Goal: Use online tool/utility: Utilize a website feature to perform a specific function

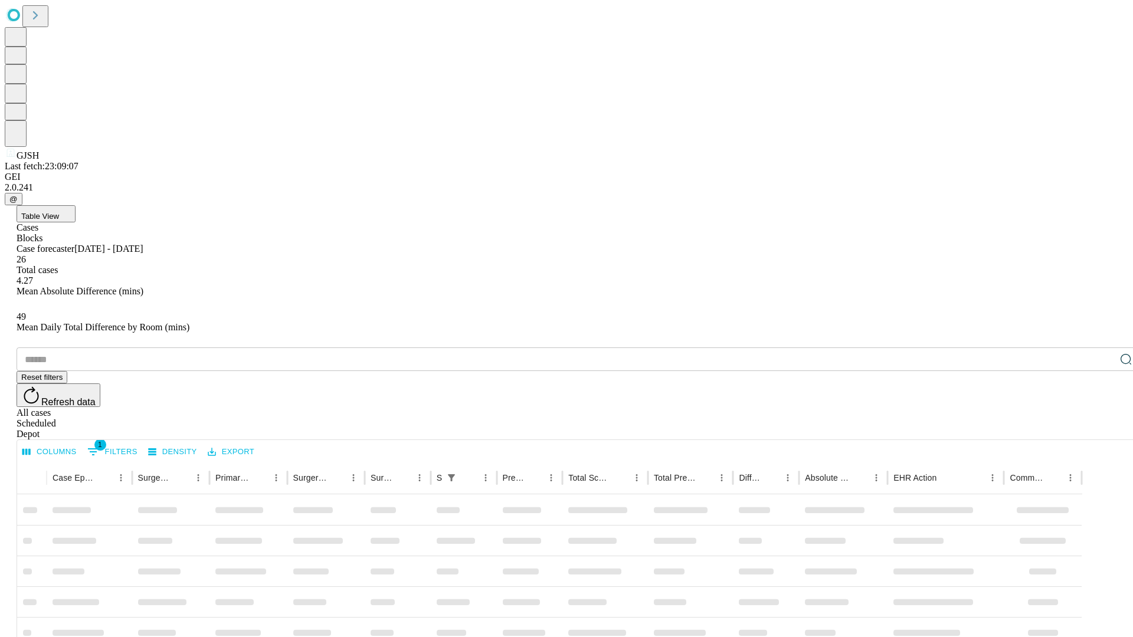
click at [59, 212] on span "Table View" at bounding box center [40, 216] width 38 height 9
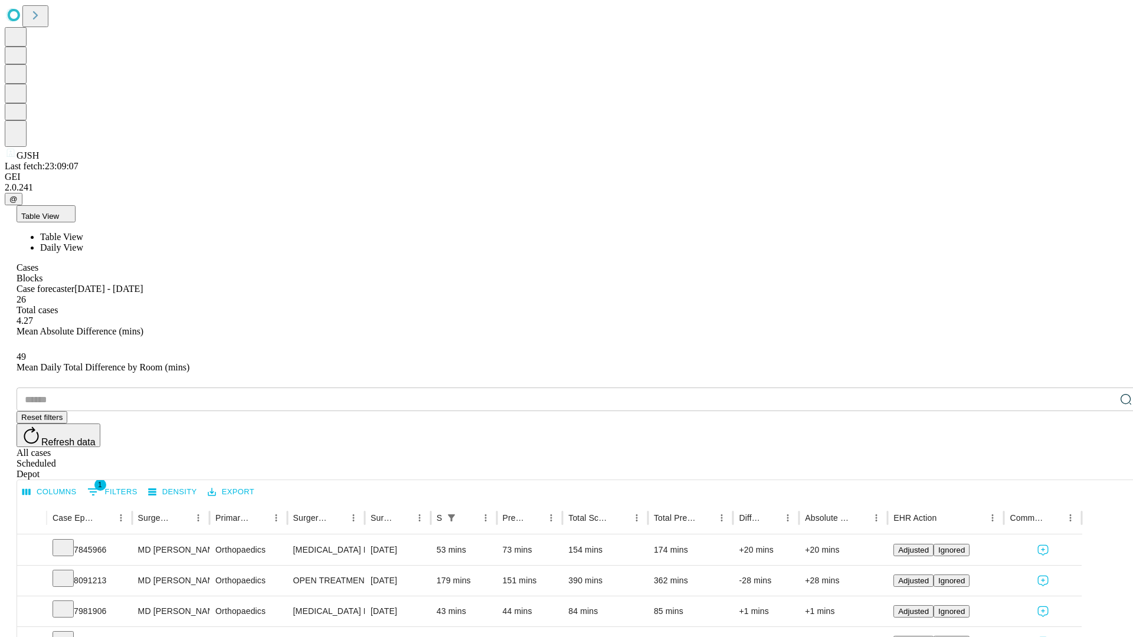
click at [83, 242] on span "Daily View" at bounding box center [61, 247] width 43 height 10
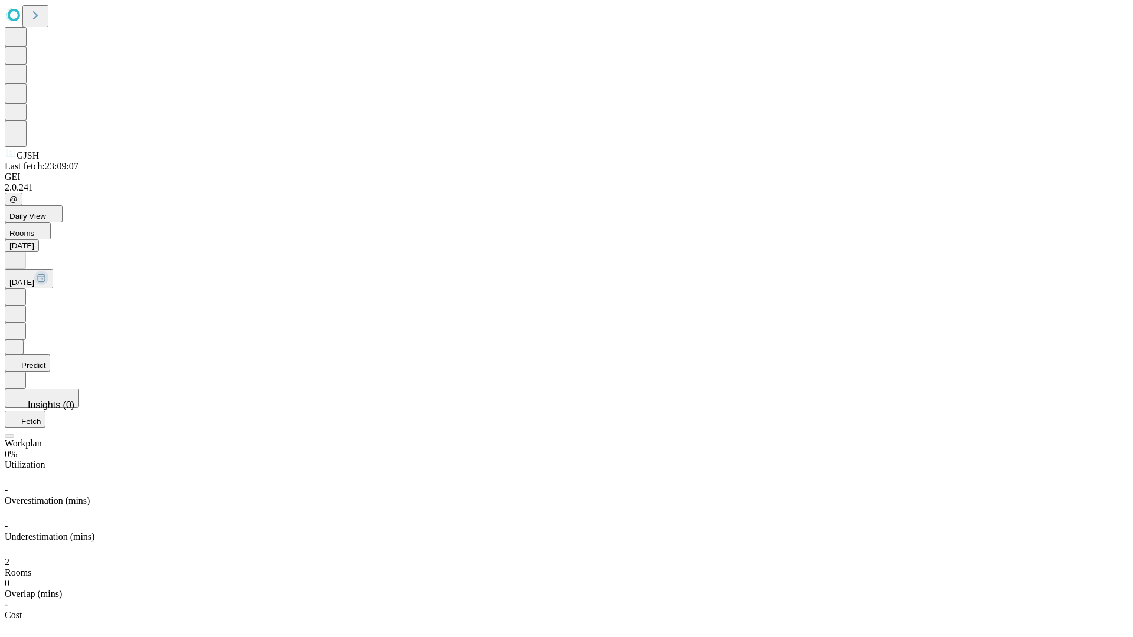
click at [50, 355] on button "Predict" at bounding box center [27, 363] width 45 height 17
